Goal: Obtain resource: Obtain resource

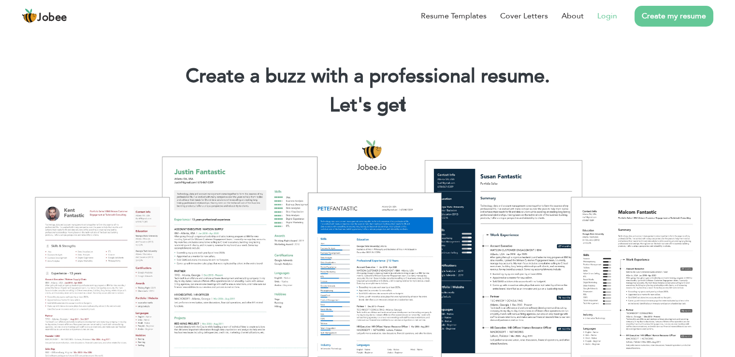
click at [617, 19] on link "Login" at bounding box center [607, 16] width 20 height 12
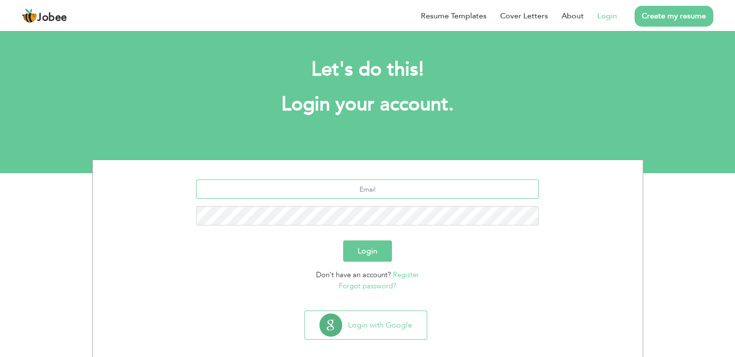
click at [405, 182] on input "text" at bounding box center [367, 188] width 343 height 19
type input "[EMAIL_ADDRESS][DOMAIN_NAME]"
click at [361, 220] on div "[EMAIL_ADDRESS][DOMAIN_NAME]" at bounding box center [367, 205] width 535 height 53
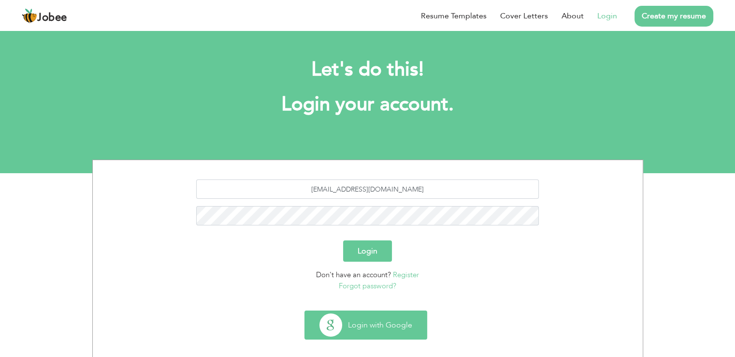
click at [360, 322] on button "Login with Google" at bounding box center [366, 325] width 122 height 28
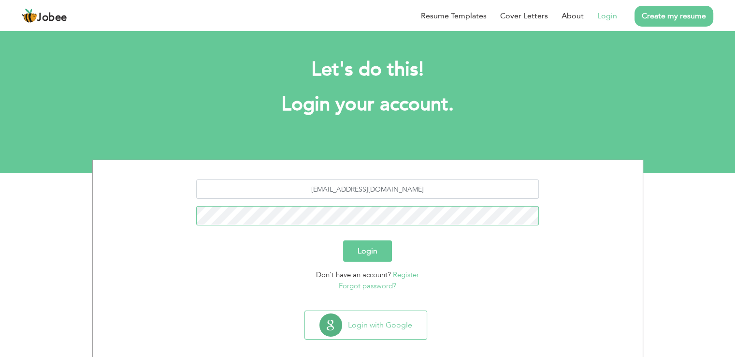
click at [343, 240] on button "Login" at bounding box center [367, 250] width 49 height 21
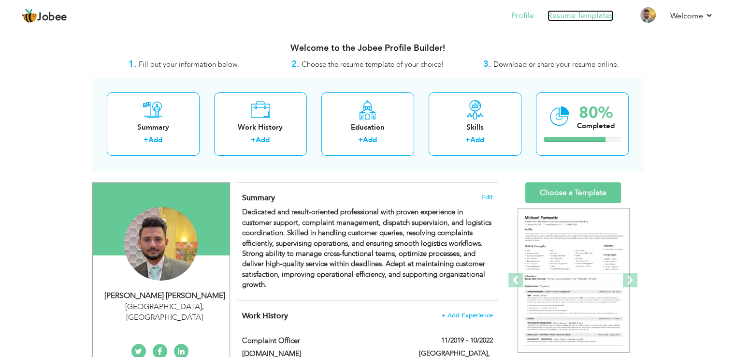
click at [576, 13] on link "Resume Templates" at bounding box center [581, 15] width 66 height 11
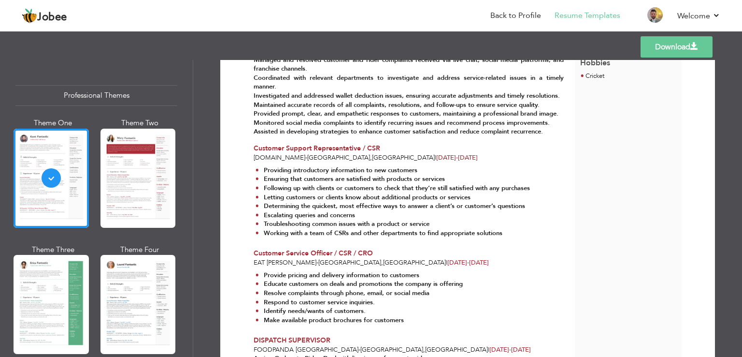
scroll to position [139, 0]
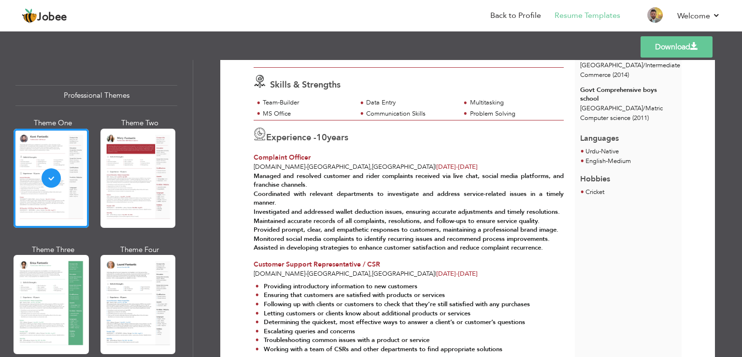
click at [673, 45] on link "Download" at bounding box center [677, 46] width 72 height 21
drag, startPoint x: 738, startPoint y: 182, endPoint x: 742, endPoint y: 142, distance: 40.7
click at [742, 142] on div "Download Noman [PERSON_NAME] Skills & Strengths" at bounding box center [467, 208] width 549 height 297
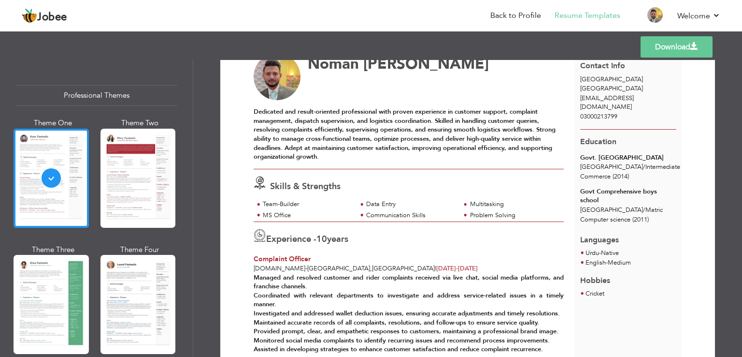
scroll to position [0, 0]
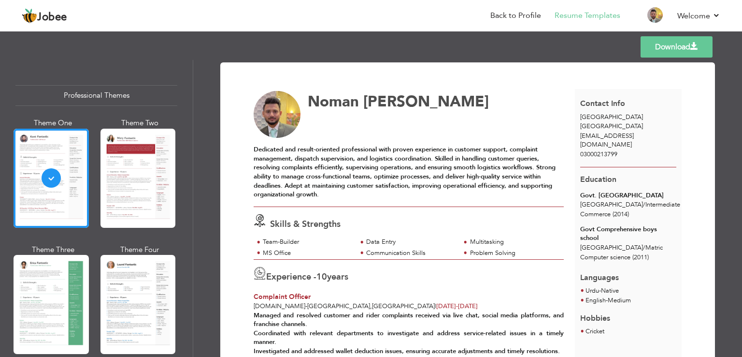
click at [295, 190] on strong "Dedicated and result-oriented professional with proven experience in customer s…" at bounding box center [405, 172] width 302 height 54
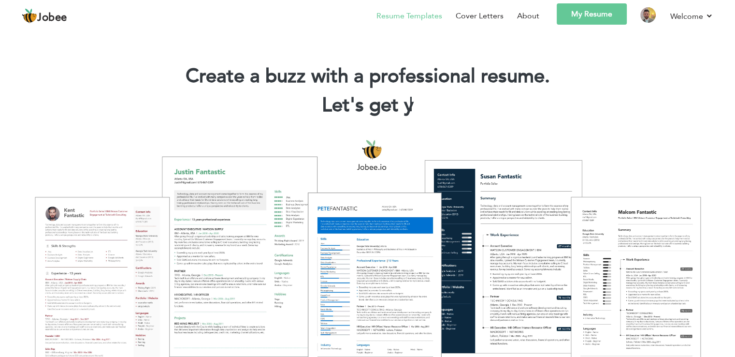
click at [398, 14] on link "Resume Templates" at bounding box center [409, 16] width 66 height 12
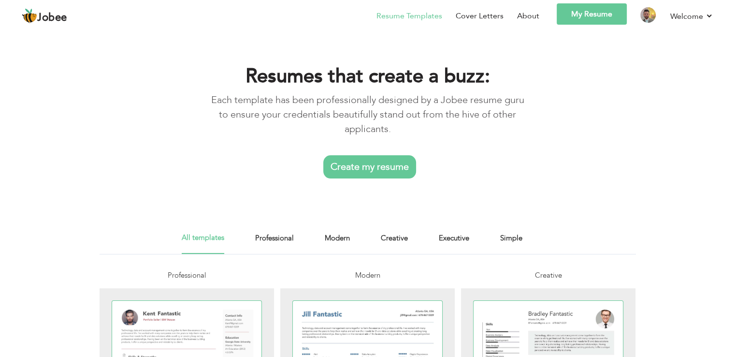
click at [46, 121] on div "Resumes that create a buzz: Each template has been professionally designed by a…" at bounding box center [367, 119] width 735 height 180
